Goal: Navigation & Orientation: Find specific page/section

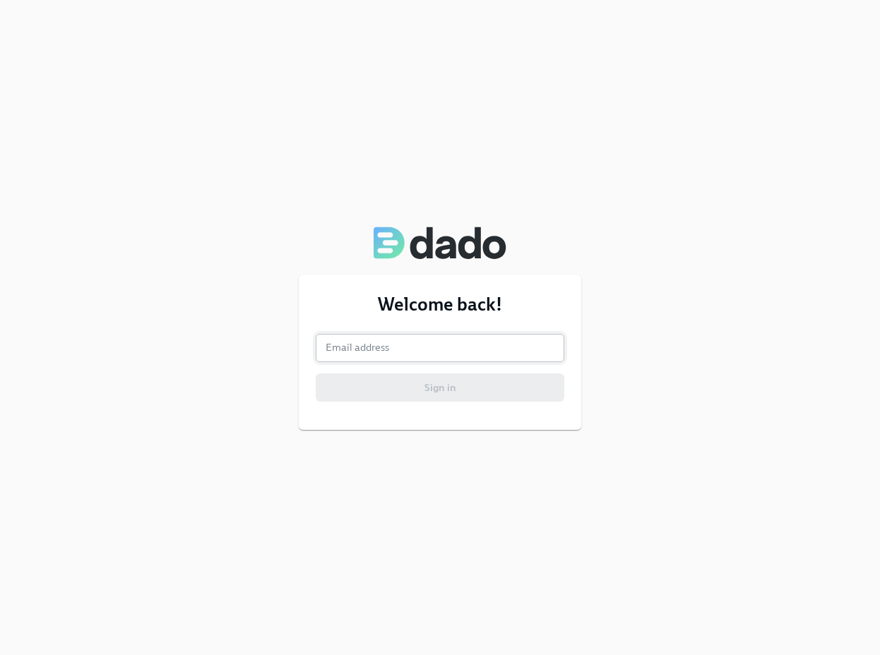
click at [491, 347] on input "email" at bounding box center [440, 348] width 249 height 28
type input "[PERSON_NAME][EMAIL_ADDRESS][PERSON_NAME][DOMAIN_NAME]"
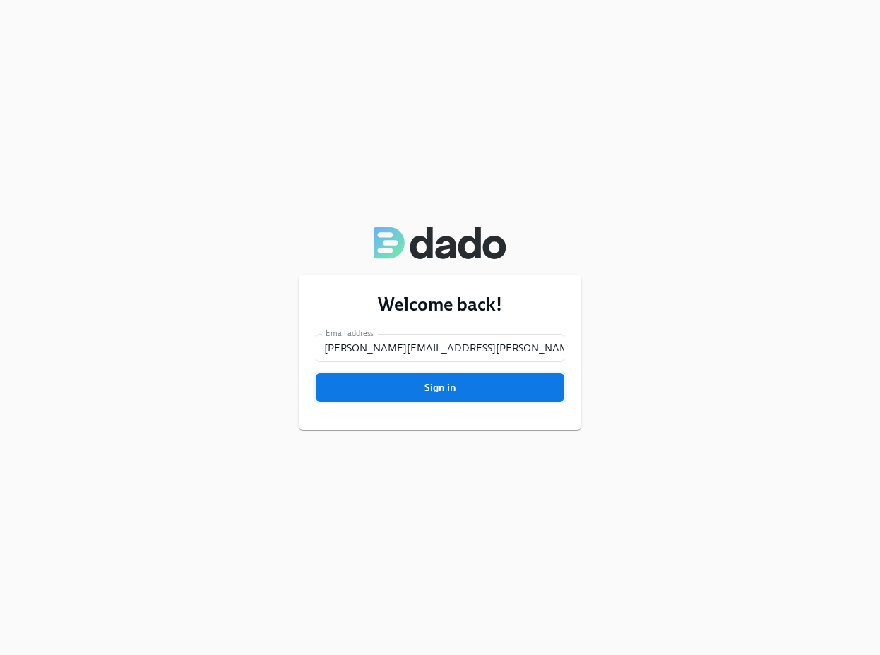
click at [493, 395] on button "Sign in" at bounding box center [440, 388] width 249 height 28
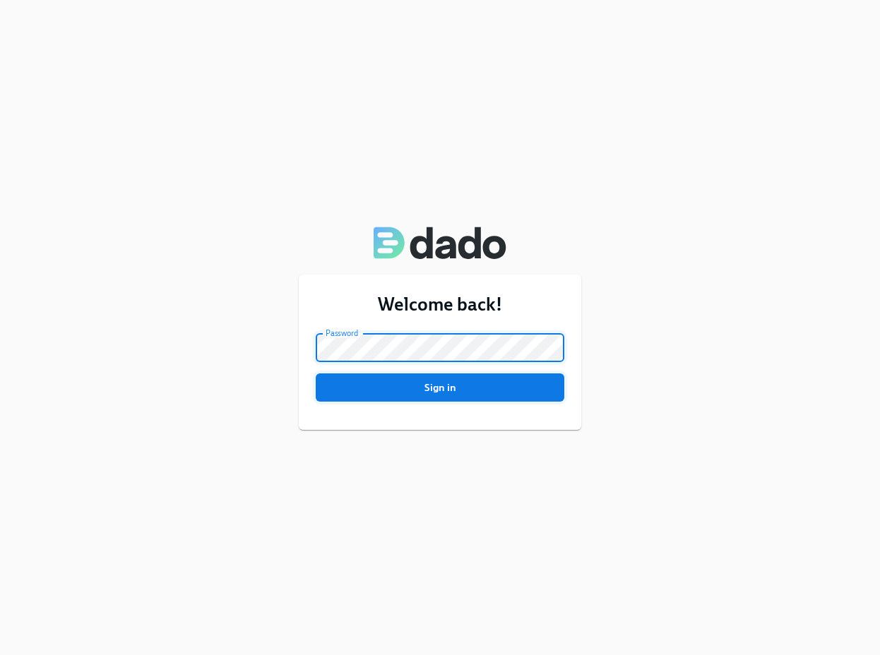
click at [409, 395] on button "Sign in" at bounding box center [440, 388] width 249 height 28
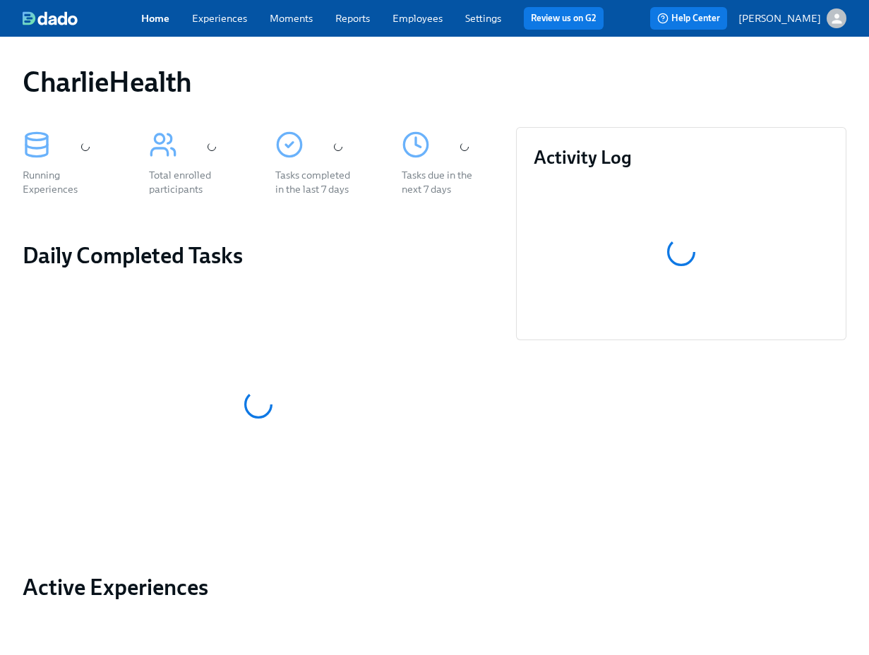
click at [302, 25] on span "Moments" at bounding box center [291, 18] width 43 height 14
click at [293, 19] on link "Moments" at bounding box center [291, 18] width 43 height 13
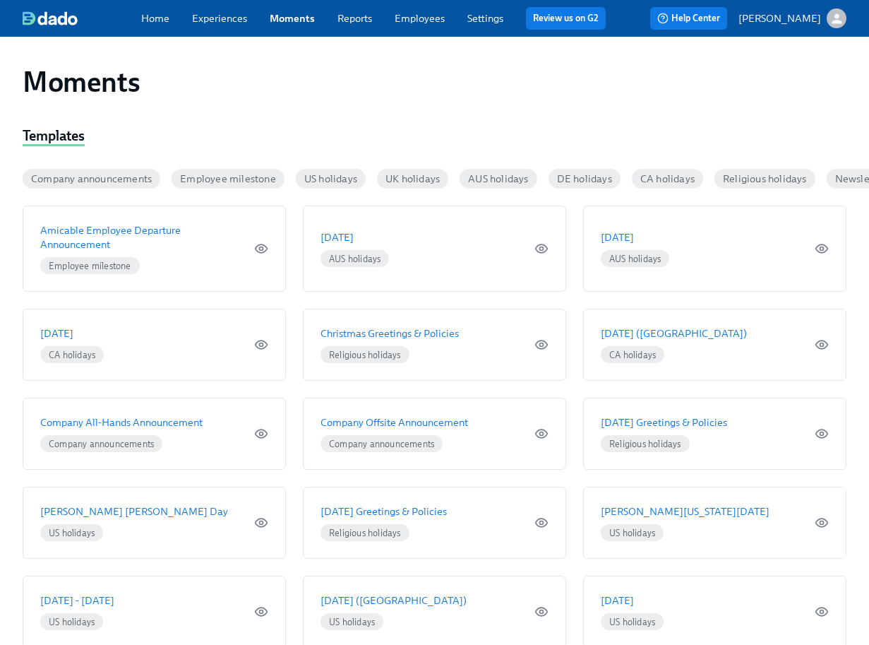
click at [231, 23] on link "Experiences" at bounding box center [219, 18] width 55 height 13
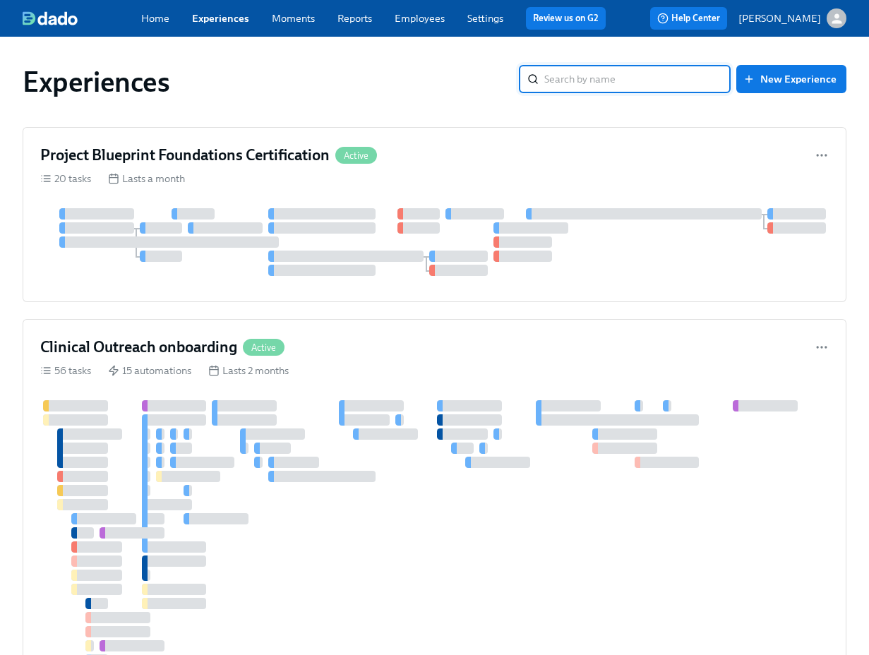
click at [339, 19] on link "Reports" at bounding box center [354, 18] width 35 height 13
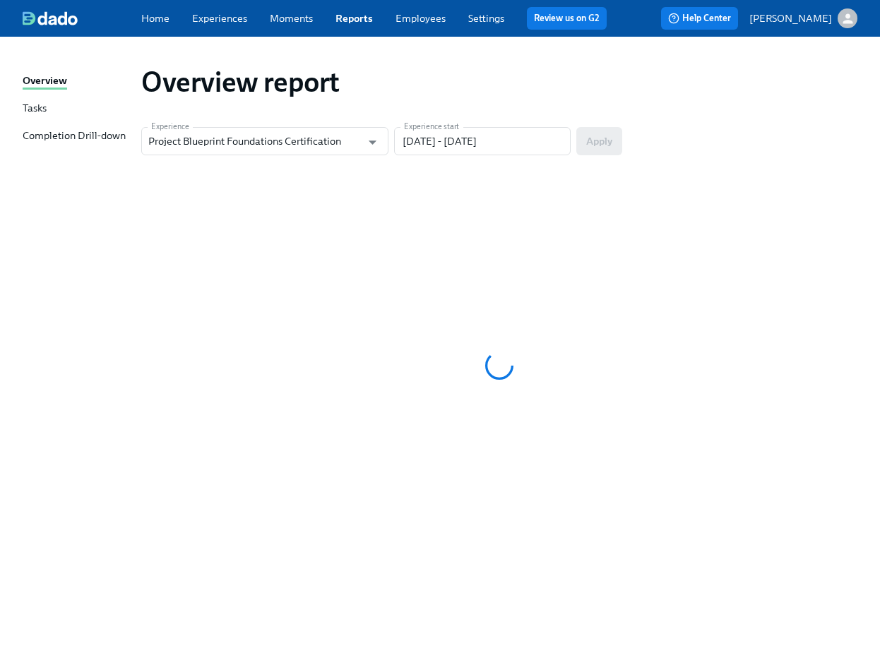
click at [286, 24] on link "Moments" at bounding box center [291, 18] width 43 height 13
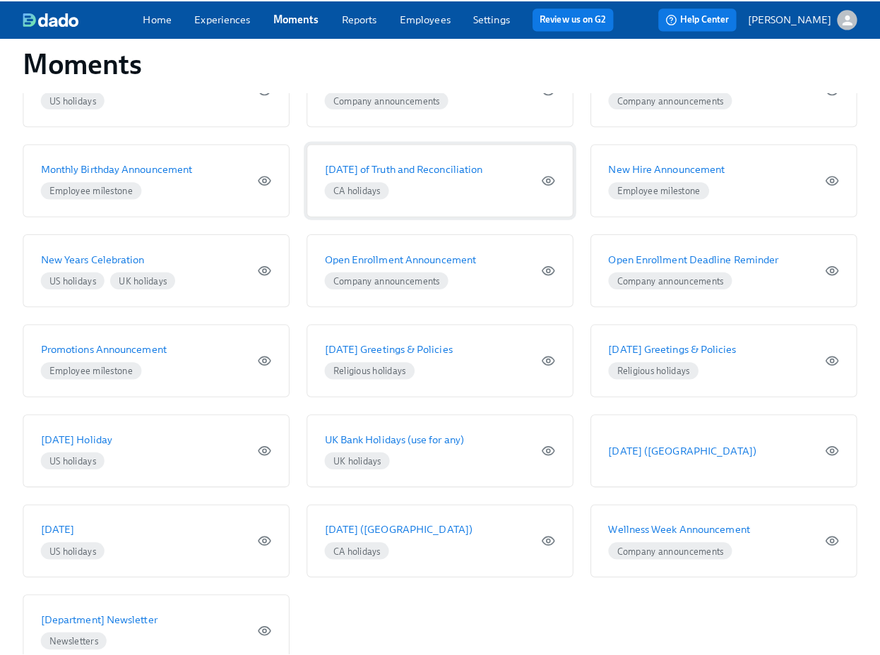
scroll to position [715, 0]
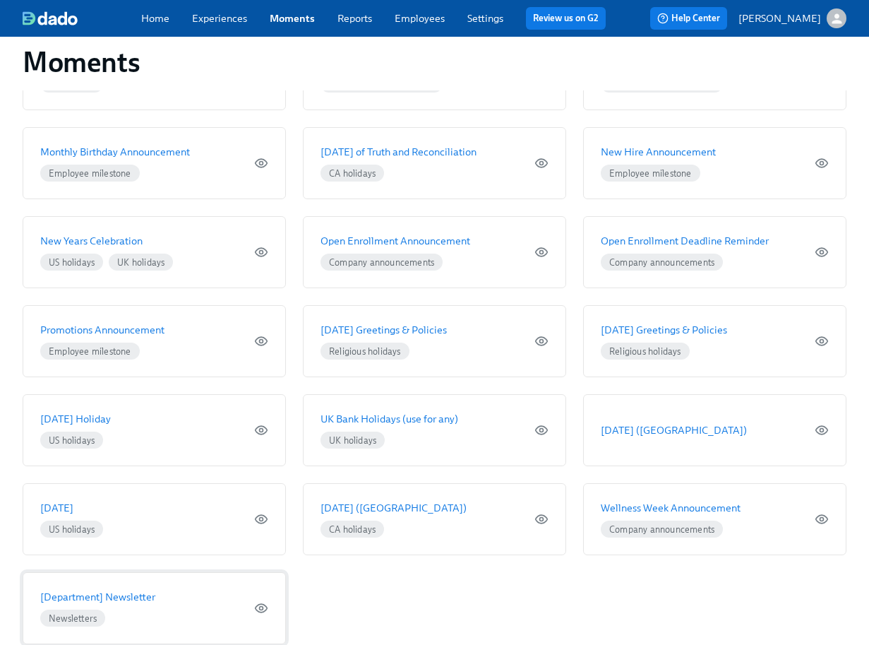
click at [113, 590] on p "[Department] Newsletter" at bounding box center [97, 597] width 115 height 14
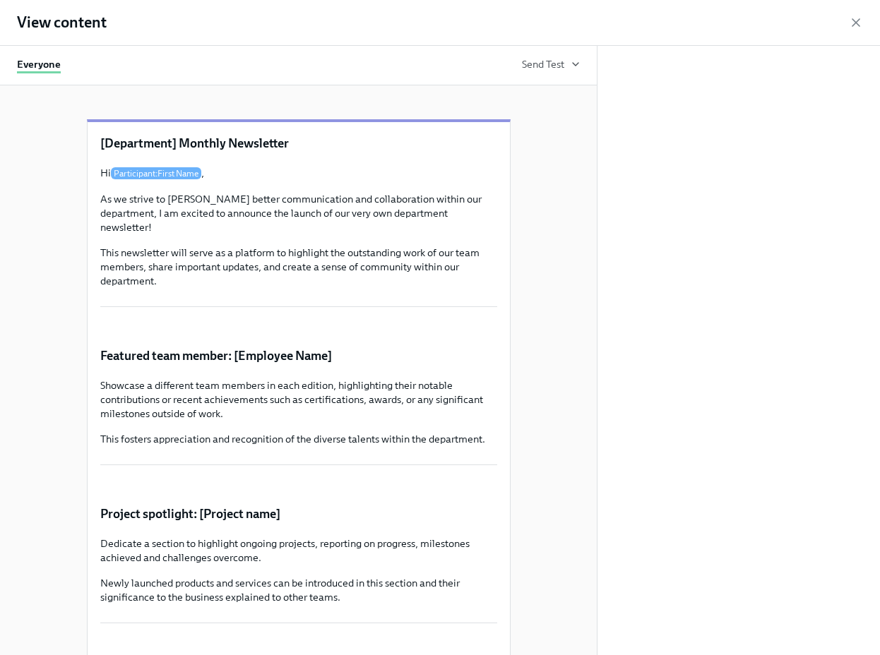
click at [28, 32] on h1 "View content" at bounding box center [62, 22] width 90 height 21
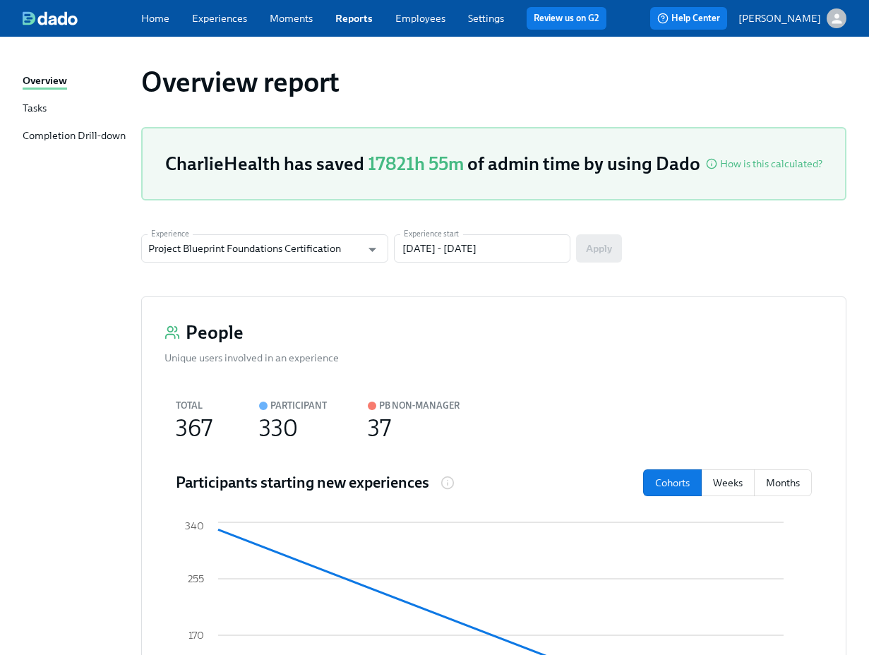
click at [814, 17] on p "[PERSON_NAME]" at bounding box center [780, 18] width 83 height 14
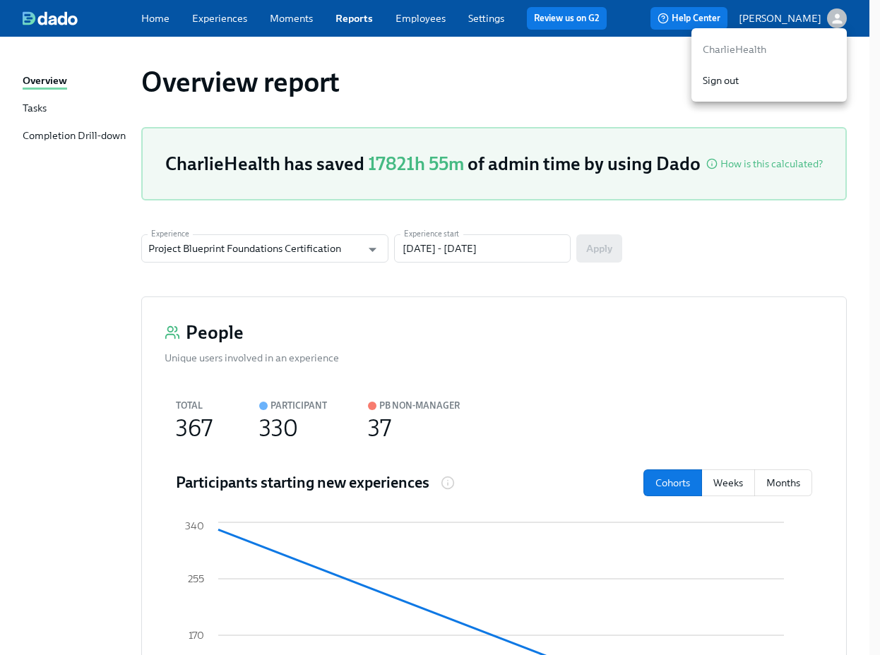
click at [742, 77] on span "Sign out" at bounding box center [769, 80] width 133 height 14
click at [727, 83] on span "Sign out" at bounding box center [769, 80] width 133 height 14
click at [705, 79] on span "Sign out" at bounding box center [769, 80] width 133 height 14
